Goal: Task Accomplishment & Management: Use online tool/utility

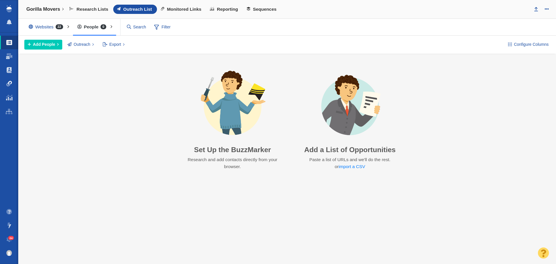
click at [6, 81] on link "Link Monitoring" at bounding box center [9, 84] width 18 height 14
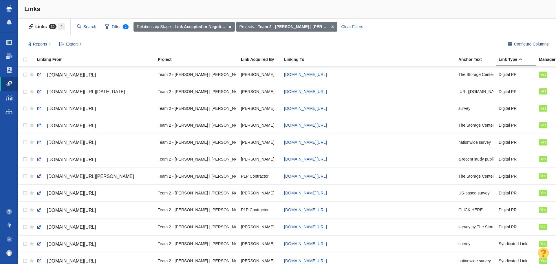
click at [59, 28] on button at bounding box center [61, 26] width 7 height 7
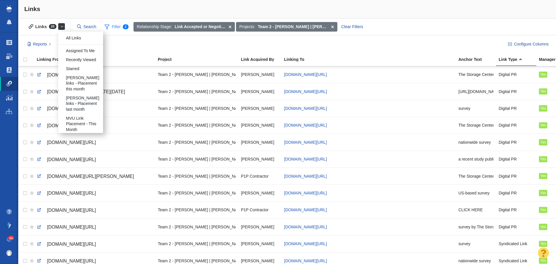
click at [114, 28] on span "Filter 2" at bounding box center [116, 26] width 31 height 11
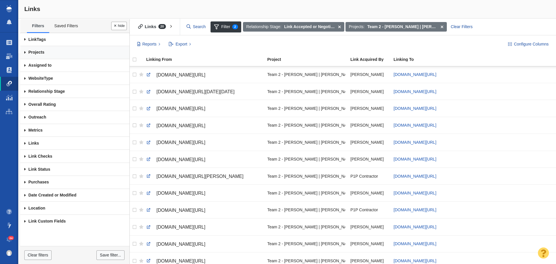
click at [41, 54] on link "Projects" at bounding box center [74, 52] width 109 height 13
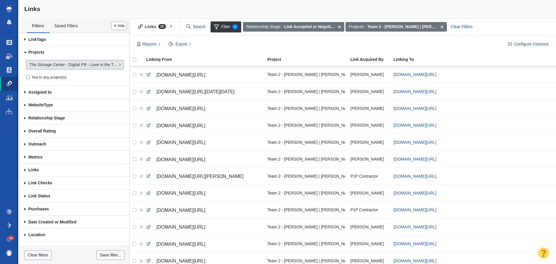
click at [68, 63] on span "The Storage Center - Digital PR - Love in the Time of Clutter" at bounding box center [73, 65] width 88 height 6
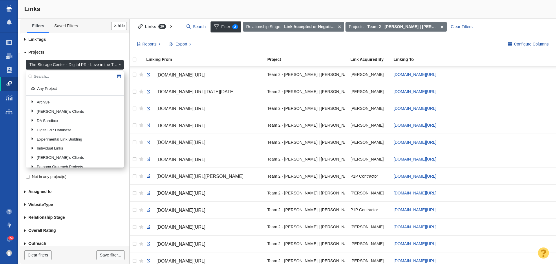
click at [65, 76] on input "text" at bounding box center [75, 76] width 98 height 11
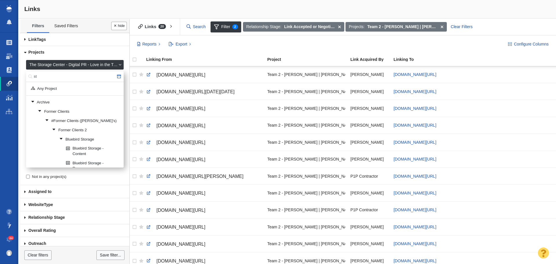
type input "s"
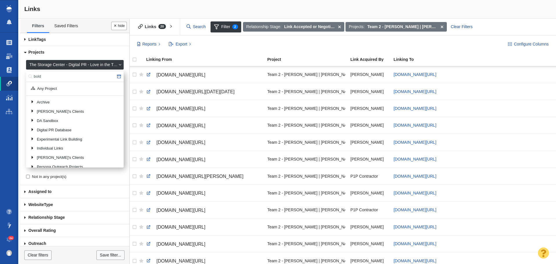
type input "bold"
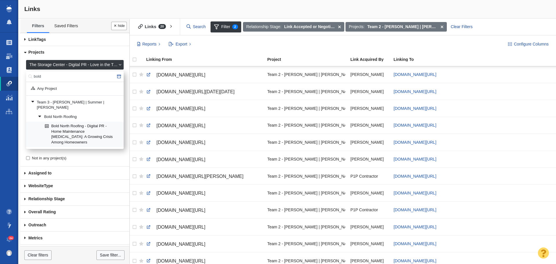
click at [79, 127] on link "Bold North Roofing - Digital PR - Home Maintenance [MEDICAL_DATA]: A Growing Cr…" at bounding box center [81, 134] width 77 height 25
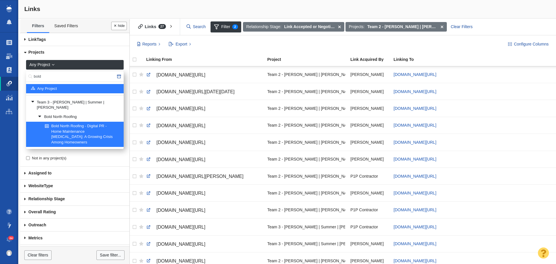
click at [78, 79] on input "bold" at bounding box center [75, 76] width 98 height 11
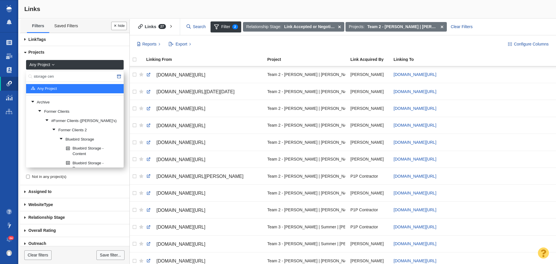
type input "storage cen"
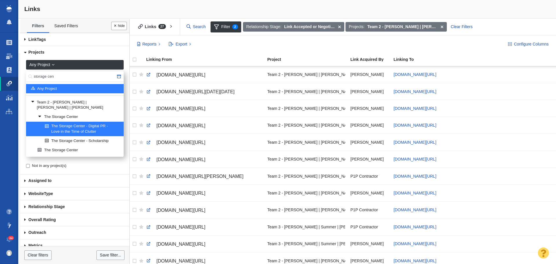
click at [77, 122] on link "The Storage Center - Digital PR - Love in the Time of Clutter" at bounding box center [81, 129] width 77 height 14
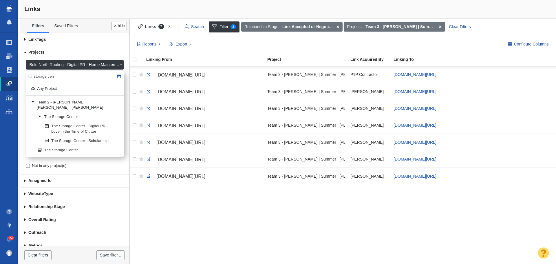
click at [121, 25] on button "Done" at bounding box center [119, 26] width 16 height 8
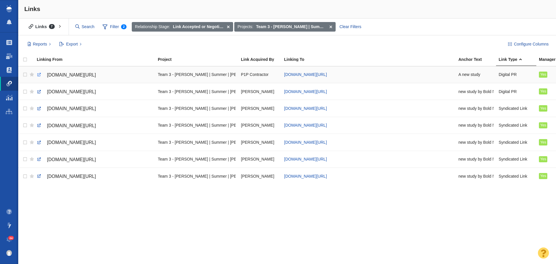
click at [39, 72] on link at bounding box center [38, 74] width 5 height 5
click at [252, 8] on div "Links" at bounding box center [287, 9] width 538 height 19
